Goal: Obtain resource: Obtain resource

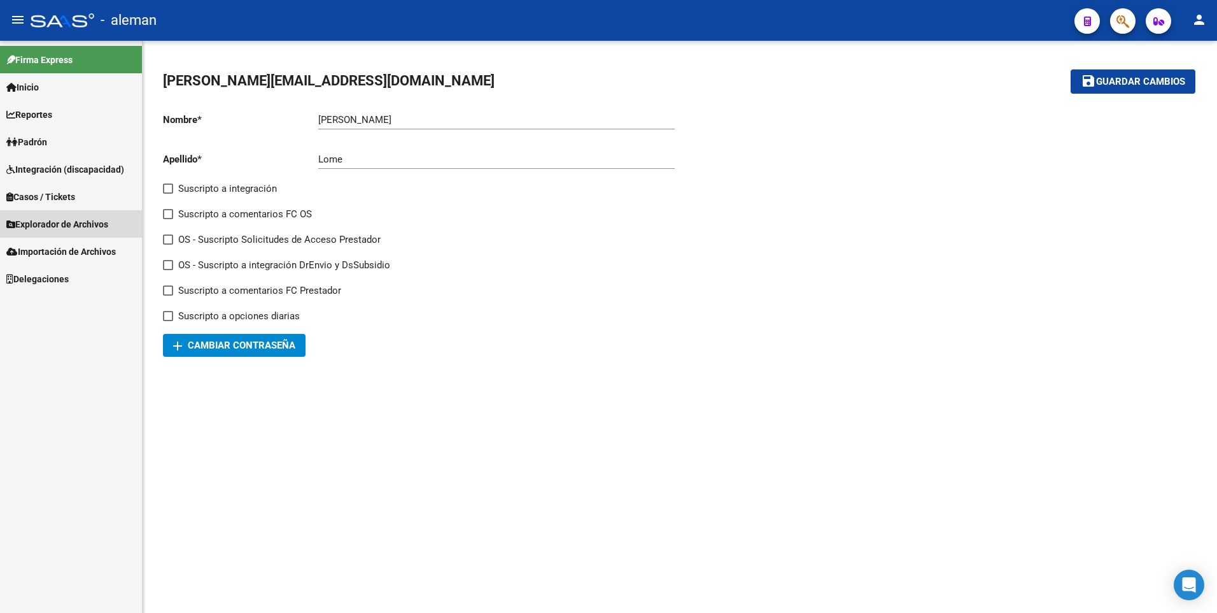
click at [56, 220] on span "Explorador de Archivos" at bounding box center [57, 224] width 102 height 14
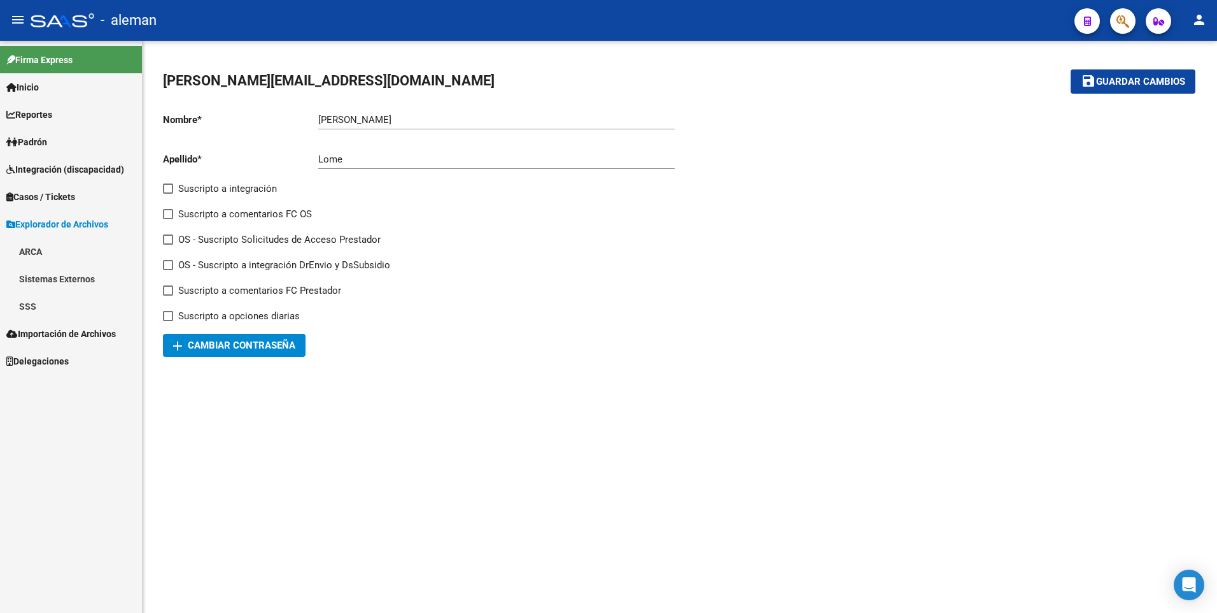
click at [34, 249] on link "ARCA" at bounding box center [71, 251] width 142 height 27
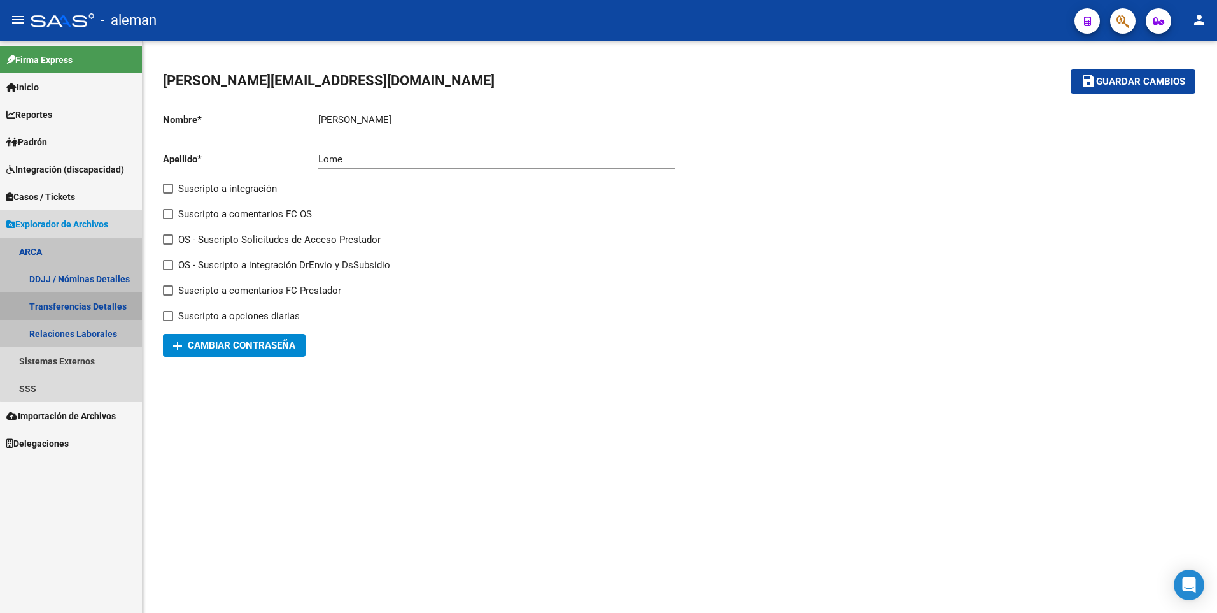
click at [78, 303] on link "Transferencias Detalles" at bounding box center [71, 305] width 142 height 27
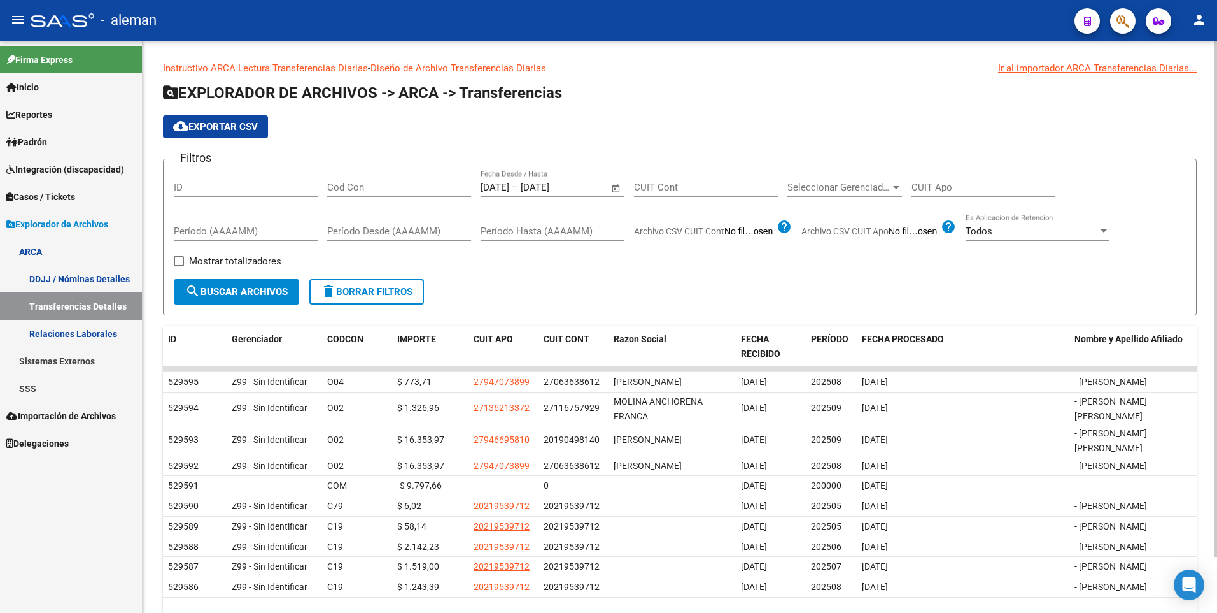
click at [616, 187] on span "Open calendar" at bounding box center [616, 188] width 31 height 31
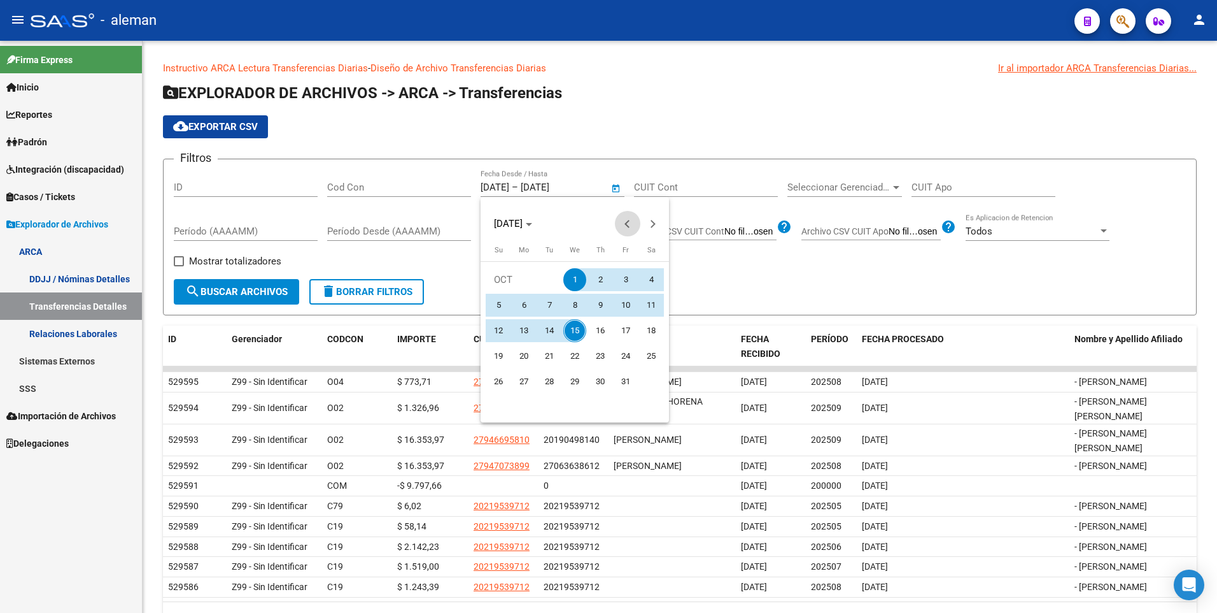
click at [625, 223] on button "Previous month" at bounding box center [627, 223] width 25 height 25
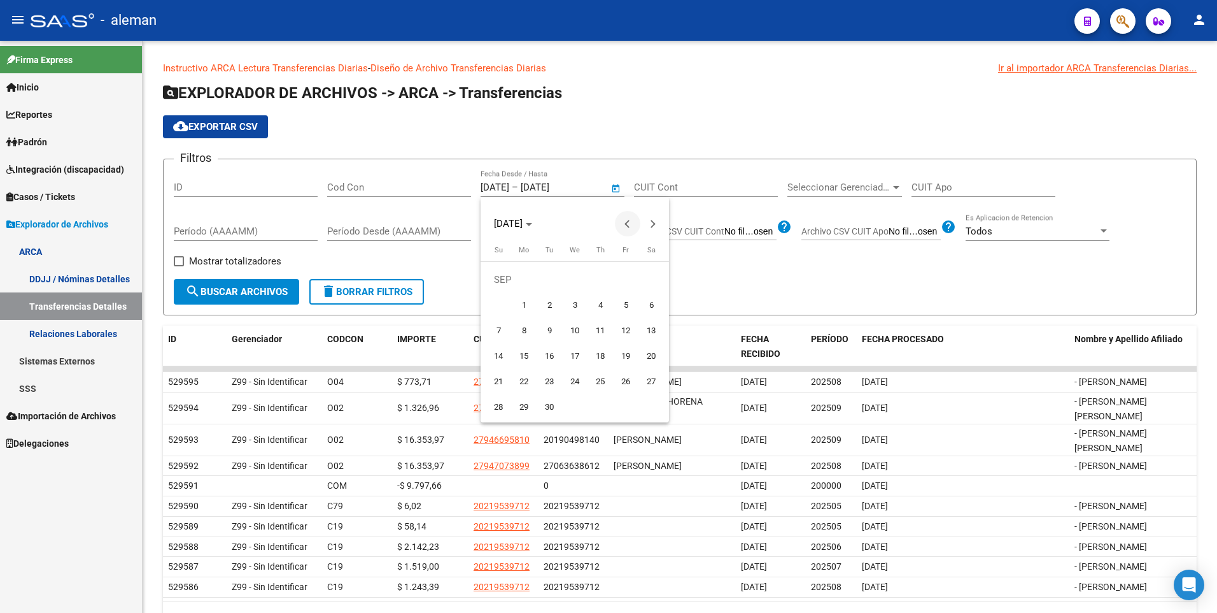
click at [625, 223] on button "Previous month" at bounding box center [627, 223] width 25 height 25
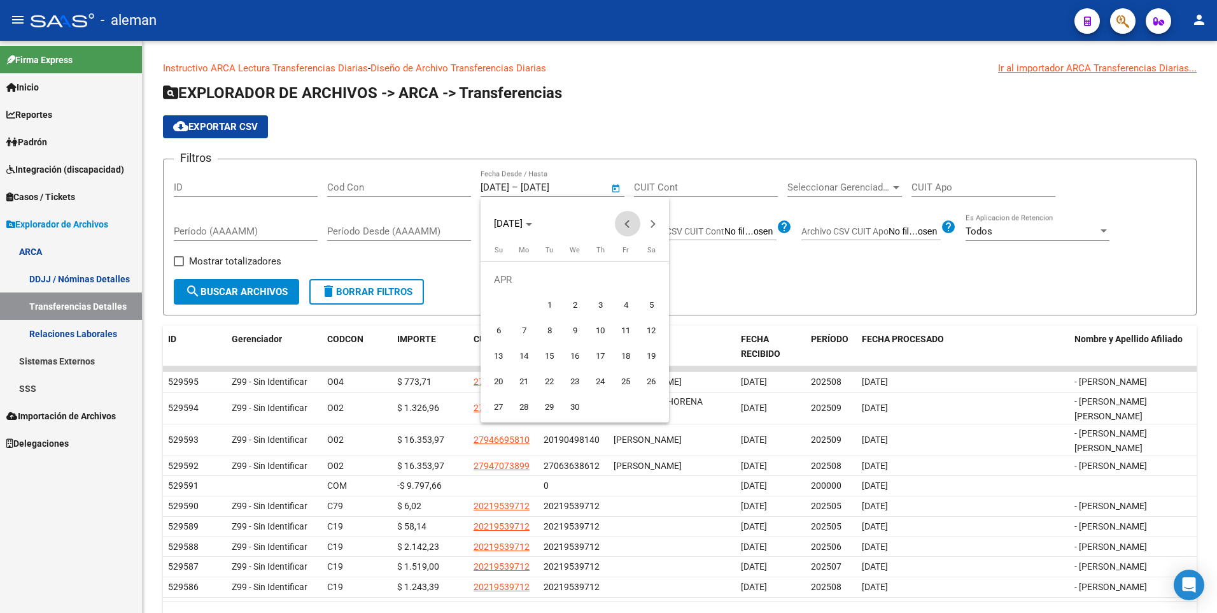
click at [625, 223] on button "Previous month" at bounding box center [627, 223] width 25 height 25
click at [654, 222] on button "Next month" at bounding box center [653, 223] width 25 height 25
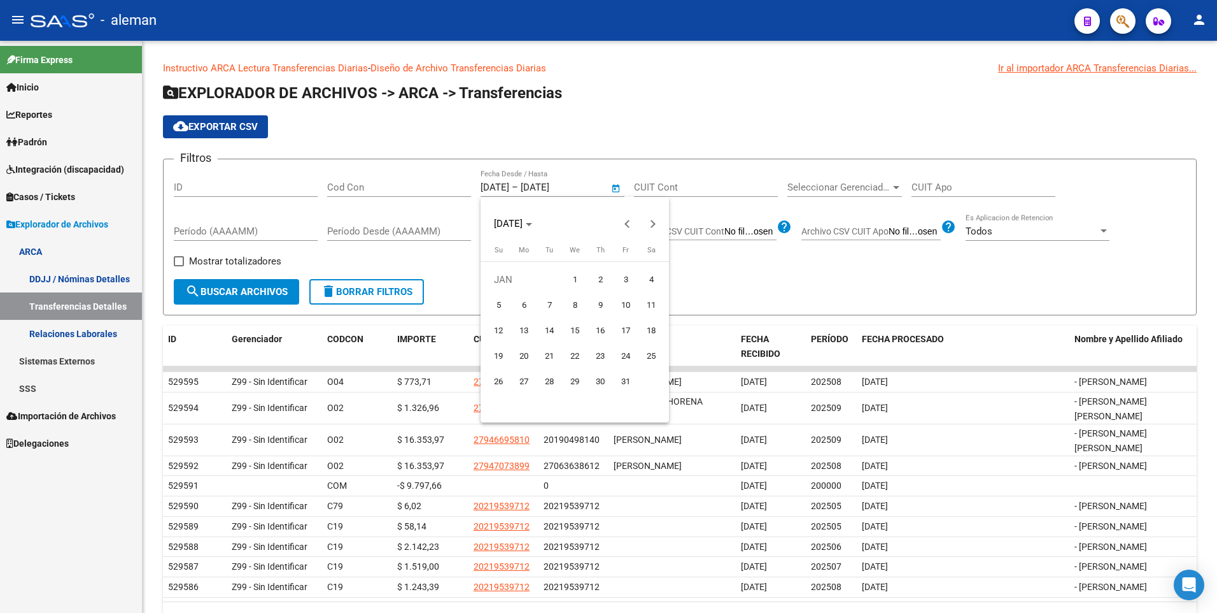
click at [577, 275] on span "1" at bounding box center [575, 279] width 23 height 23
type input "[DATE]"
click at [658, 222] on span "Next month" at bounding box center [653, 223] width 25 height 25
click at [658, 223] on span "Next month" at bounding box center [653, 223] width 25 height 25
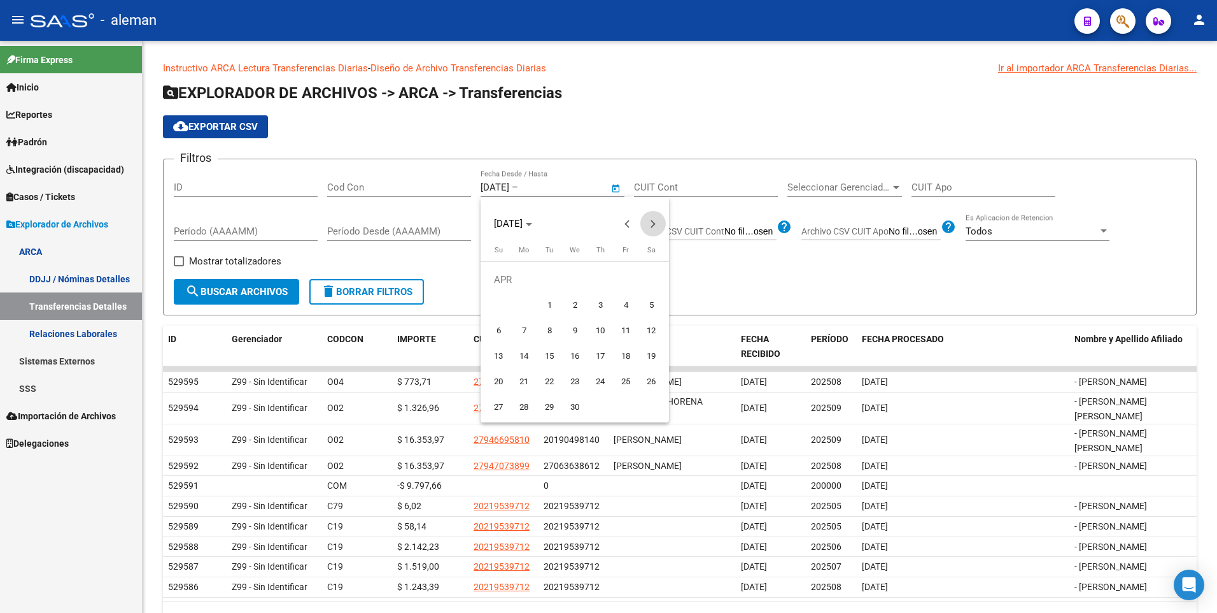
click at [658, 223] on span "Next month" at bounding box center [653, 223] width 25 height 25
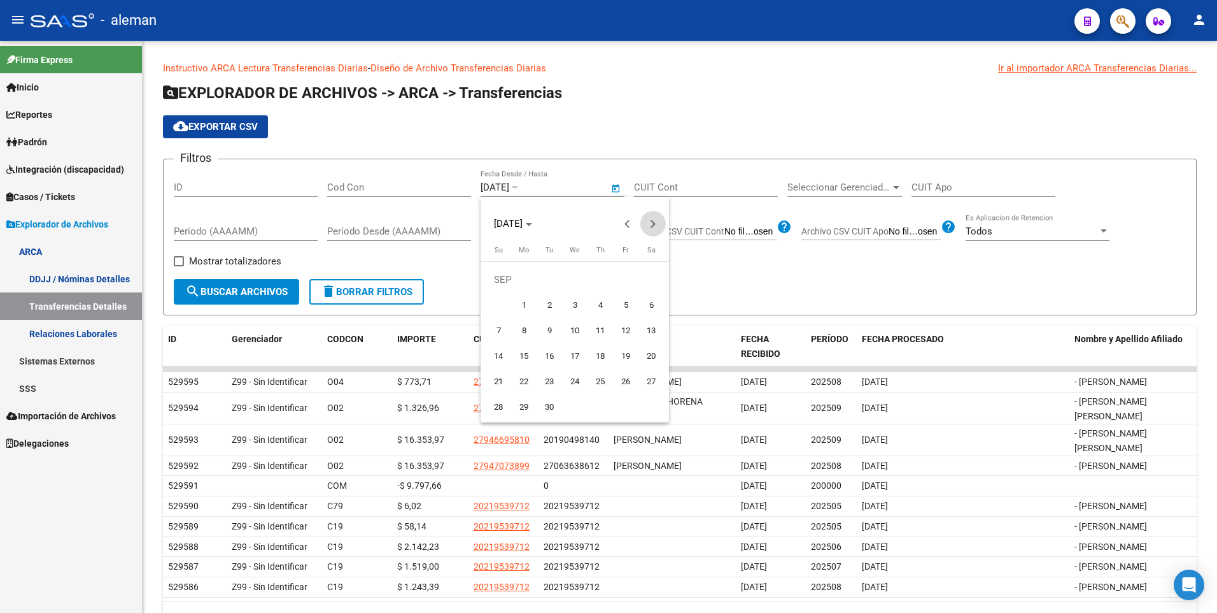
click at [658, 223] on span "Next month" at bounding box center [653, 223] width 25 height 25
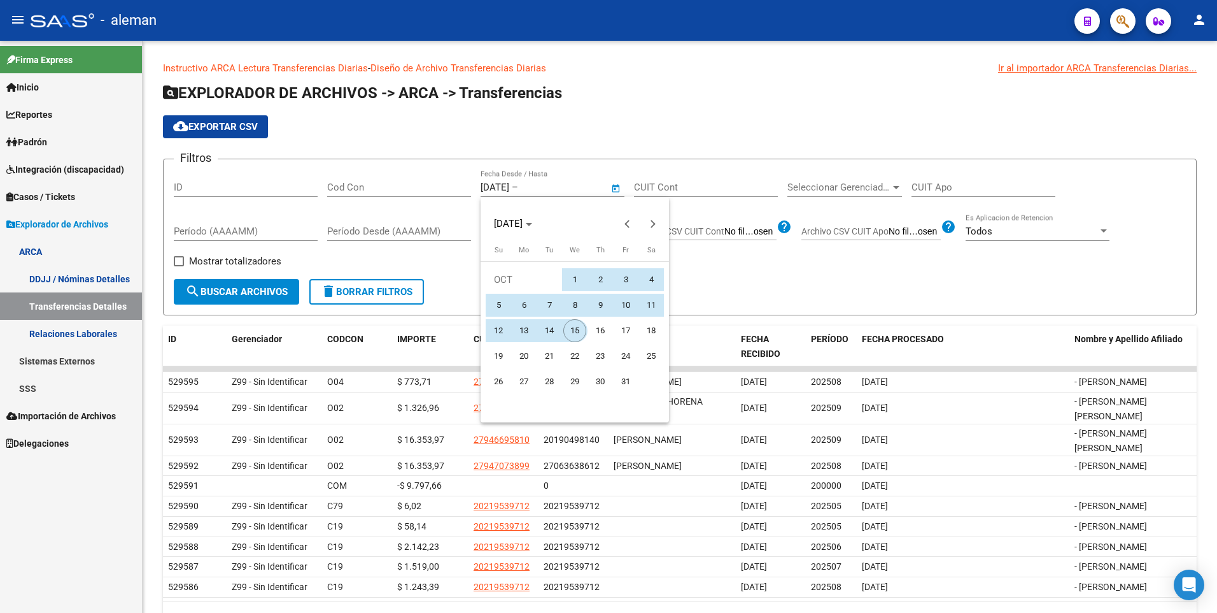
click at [576, 325] on span "15" at bounding box center [575, 330] width 23 height 23
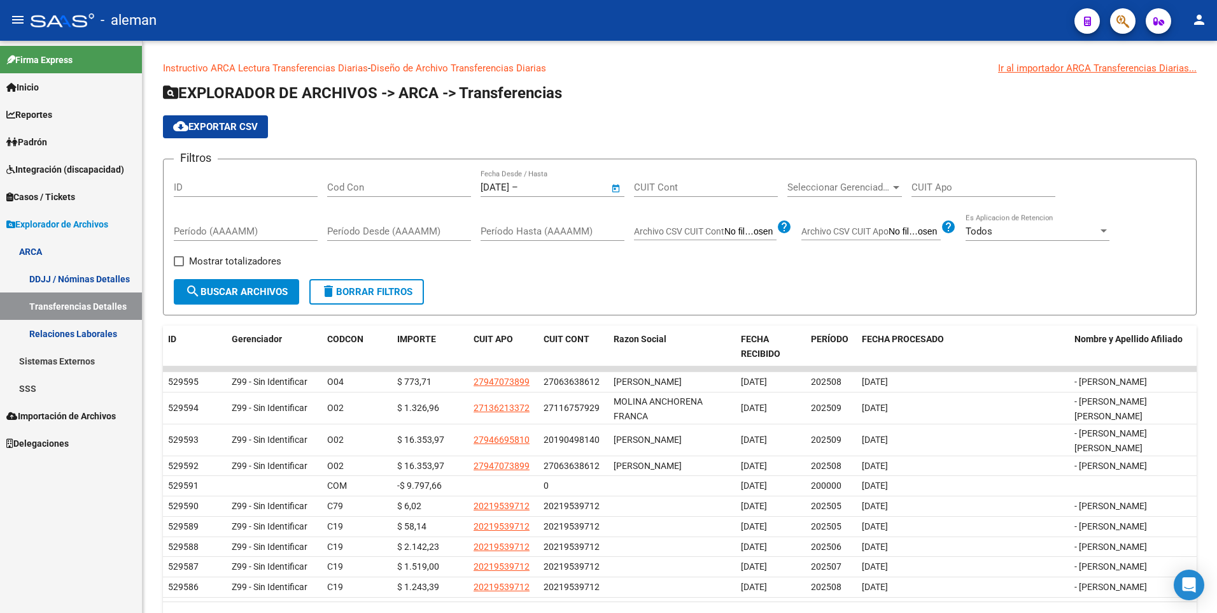
type input "[DATE]"
click at [943, 186] on input "CUIT Apo" at bounding box center [984, 186] width 144 height 11
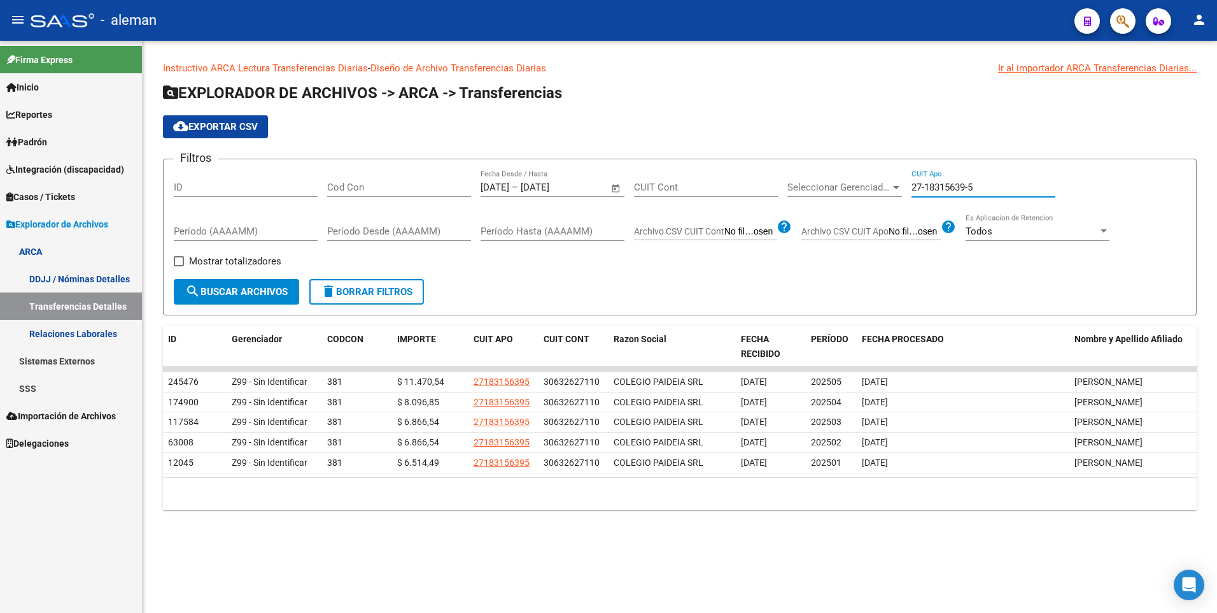
type input "27-18315639-5"
click at [632, 117] on div "cloud_download Exportar CSV" at bounding box center [680, 126] width 1034 height 23
click at [690, 80] on app-transfers "Instructivo ARCA Lectura Transferencias Diarias - Diseño de Archivo Transferenc…" at bounding box center [680, 285] width 1034 height 448
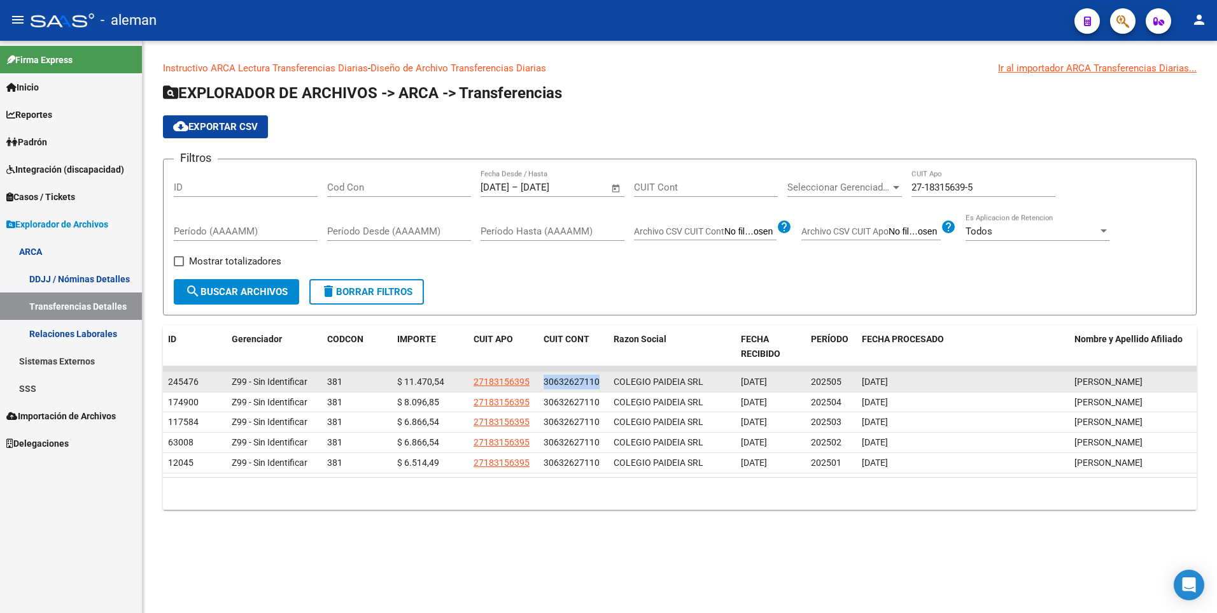
drag, startPoint x: 544, startPoint y: 379, endPoint x: 600, endPoint y: 379, distance: 55.4
click at [600, 379] on div "30632627110" at bounding box center [574, 381] width 60 height 15
copy div "30632627110"
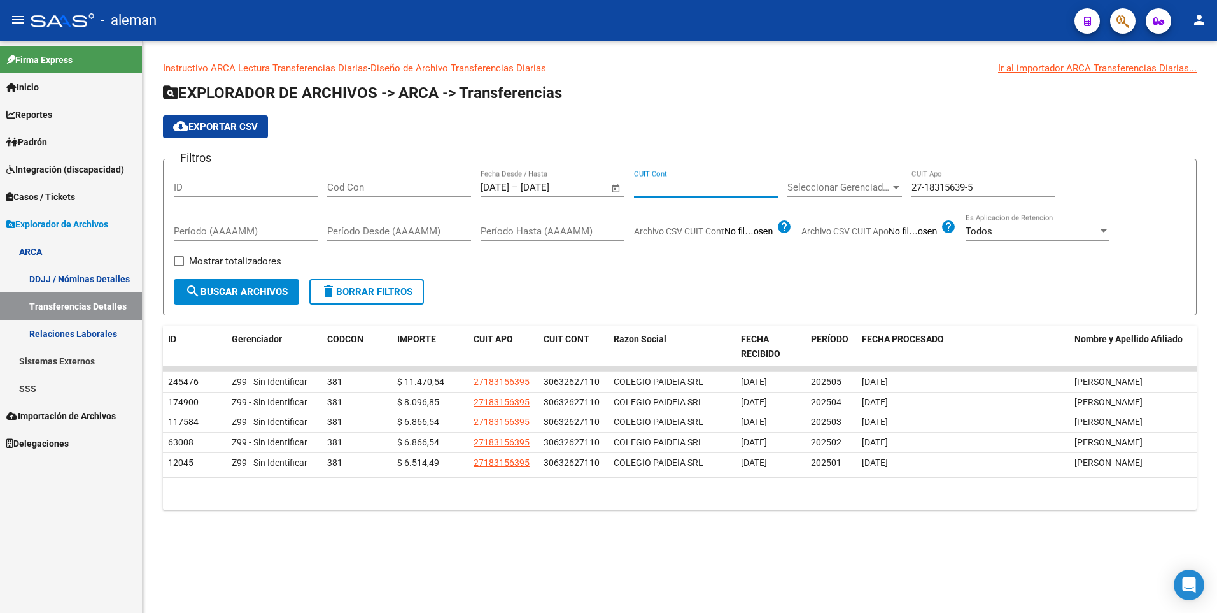
click at [674, 183] on input "CUIT Cont" at bounding box center [706, 186] width 144 height 11
paste input "30-63262711-0"
type input "30-63262711-0"
drag, startPoint x: 997, startPoint y: 183, endPoint x: 907, endPoint y: 181, distance: 89.8
click at [907, 181] on div "Filtros ID Cod Con [DATE] [DATE] – [DATE] Fecha fin Fecha Desde / Hasta 30-6326…" at bounding box center [680, 224] width 1012 height 110
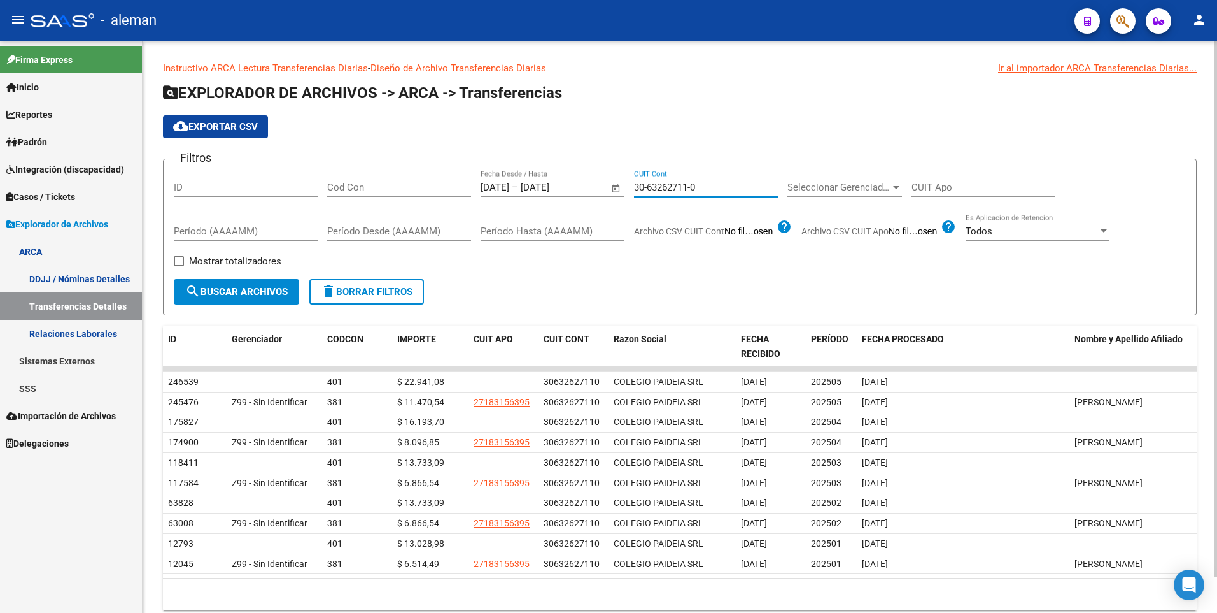
drag, startPoint x: 715, startPoint y: 187, endPoint x: 614, endPoint y: 184, distance: 101.3
click at [614, 184] on div "Filtros ID Cod Con [DATE] [DATE] – [DATE] Fecha fin Fecha Desde / Hasta 30-6326…" at bounding box center [680, 224] width 1012 height 110
paste input "54666656-1"
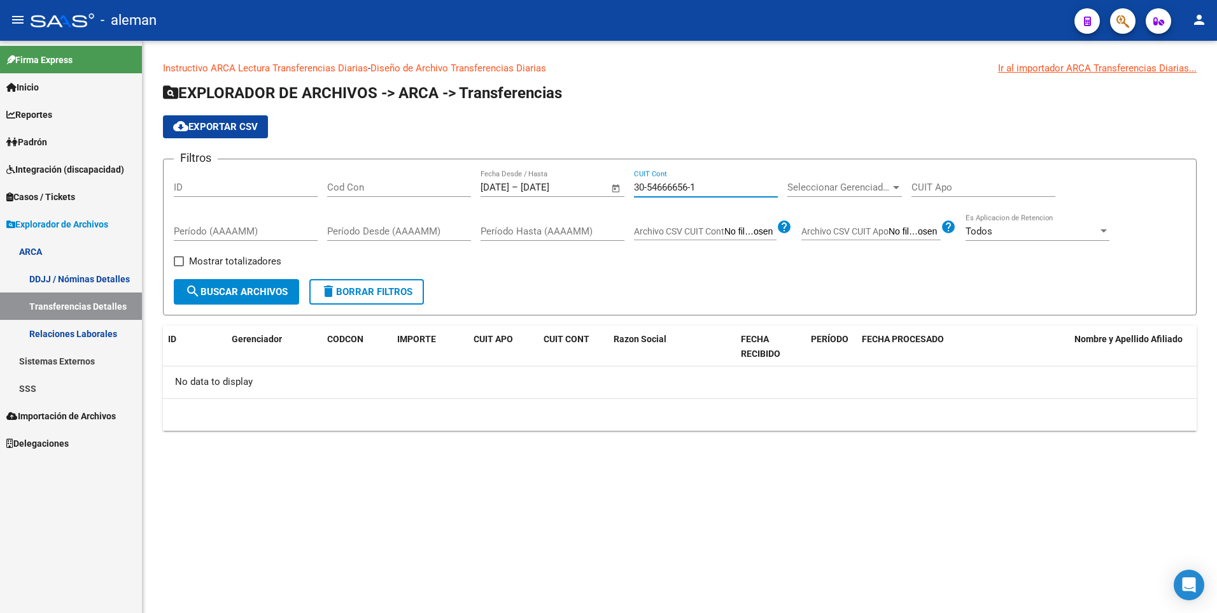
type input "30-54666656-1"
click at [732, 85] on h1 "EXPLORADOR DE ARCHIVOS -> ARCA -> Transferencias" at bounding box center [680, 94] width 1034 height 22
click at [719, 183] on input "30-54666656-1" at bounding box center [706, 186] width 144 height 11
click at [715, 107] on app-list-header "EXPLORADOR DE ARCHIVOS -> ARCA -> Transferencias cloud_download Exportar CSV Fi…" at bounding box center [680, 199] width 1034 height 232
click at [716, 107] on app-list-header "EXPLORADOR DE ARCHIVOS -> ARCA -> Transferencias cloud_download Exportar CSV Fi…" at bounding box center [680, 199] width 1034 height 232
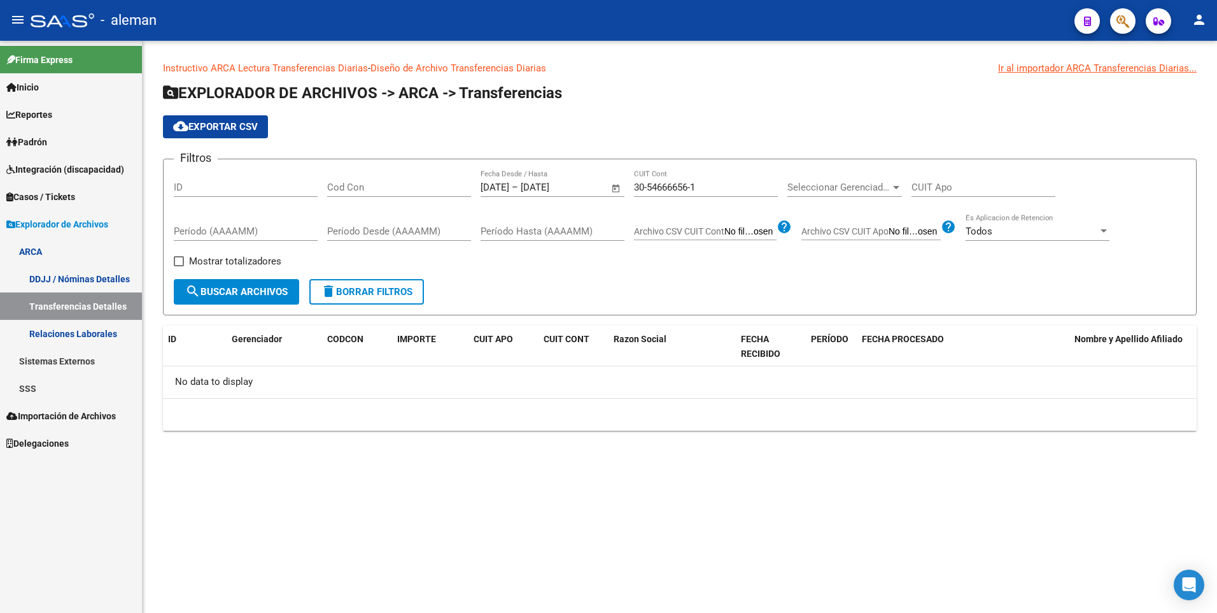
click at [841, 481] on mat-sidenav-content "Instructivo ARCA Lectura Transferencias Diarias - Diseño de Archivo Transferenc…" at bounding box center [680, 327] width 1075 height 572
click at [397, 134] on div "cloud_download Exportar CSV" at bounding box center [680, 126] width 1034 height 23
